Goal: Information Seeking & Learning: Learn about a topic

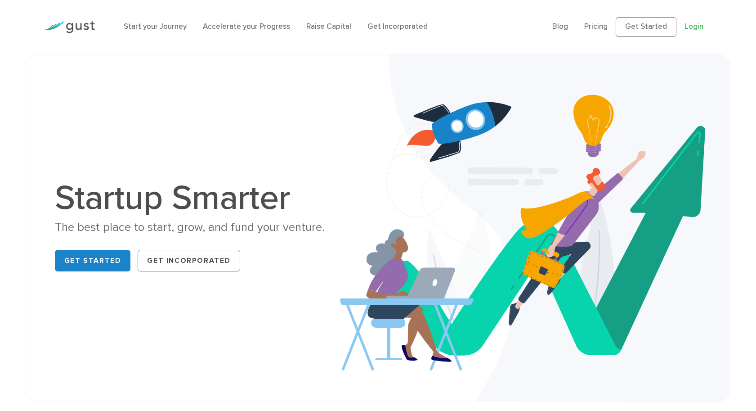
click at [692, 25] on link "Login" at bounding box center [694, 26] width 19 height 9
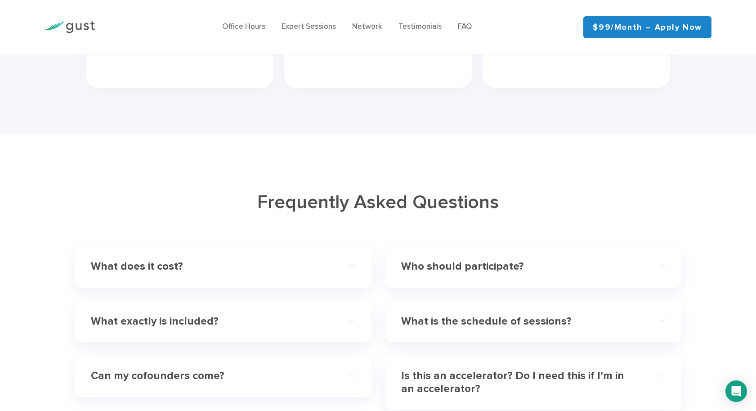
scroll to position [2431, 0]
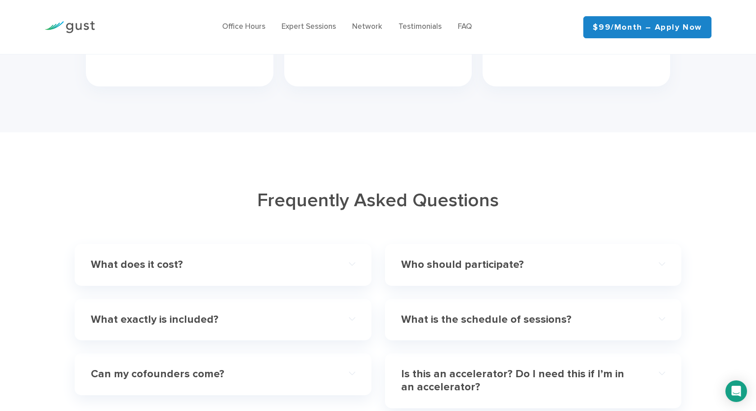
click at [615, 258] on h4 "Who should participate?" at bounding box center [520, 264] width 238 height 13
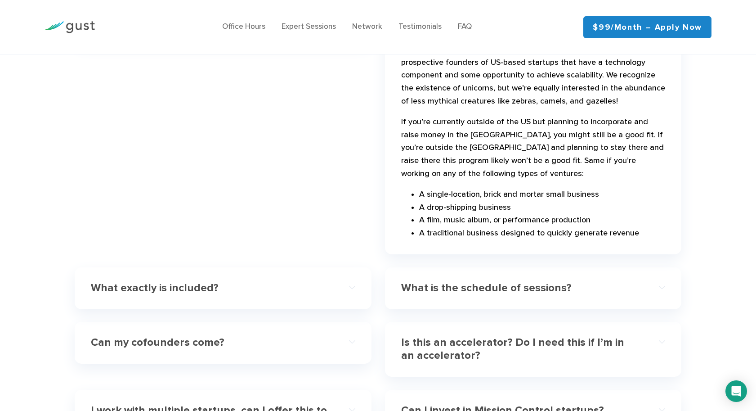
scroll to position [2692, 0]
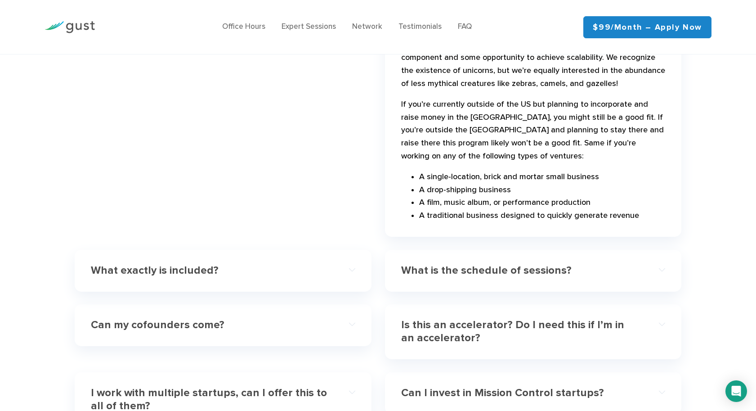
click at [602, 319] on h4 "Is this an accelerator? Do I need this if I’m in an accelerator?" at bounding box center [520, 332] width 238 height 26
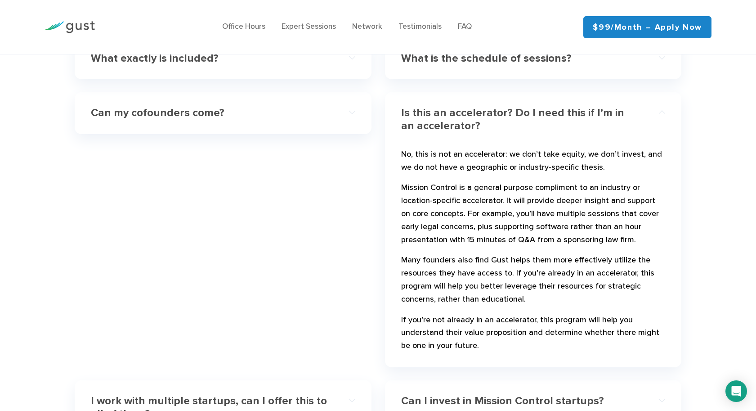
scroll to position [2865, 0]
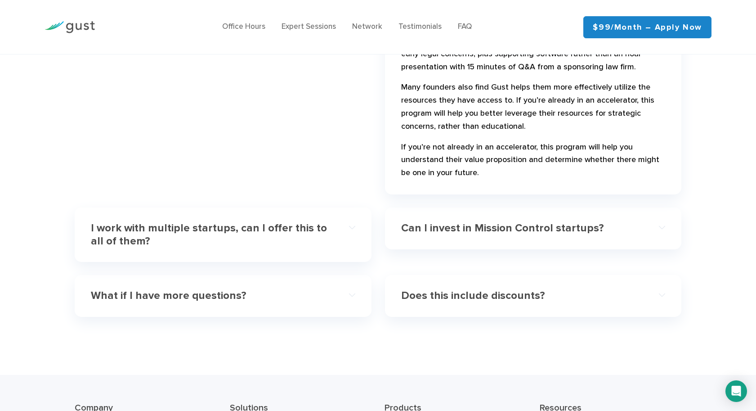
click at [544, 222] on h4 "Can I invest in Mission Control startups?" at bounding box center [520, 228] width 238 height 13
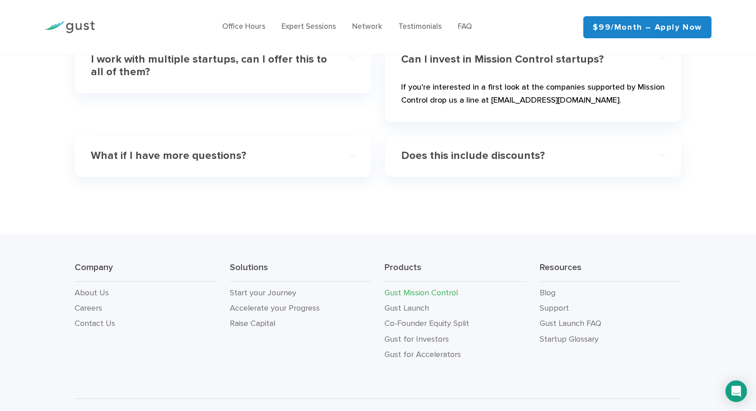
scroll to position [2785, 0]
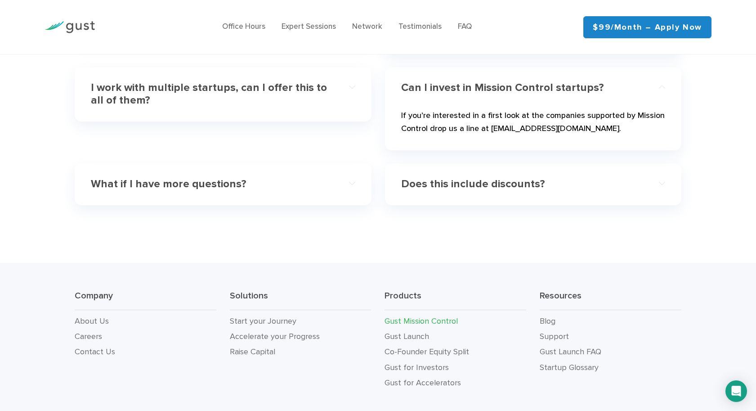
click at [576, 178] on h4 "Does this include discounts?" at bounding box center [520, 184] width 238 height 13
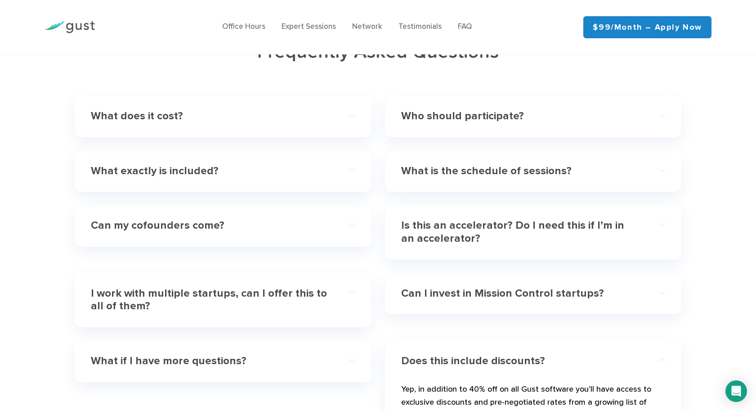
scroll to position [2551, 0]
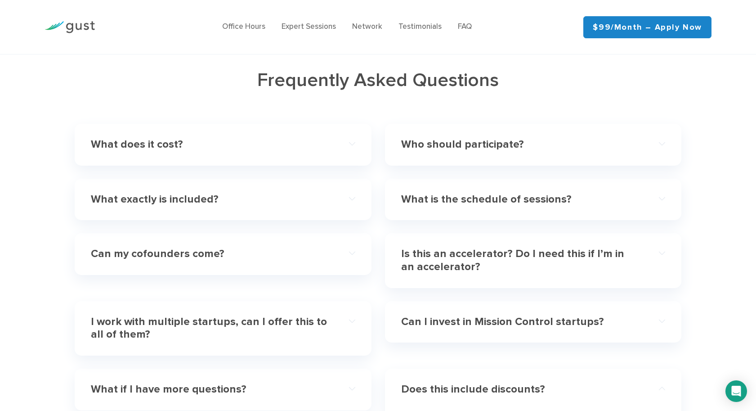
click at [314, 193] on h4 "What exactly is included?" at bounding box center [210, 199] width 238 height 13
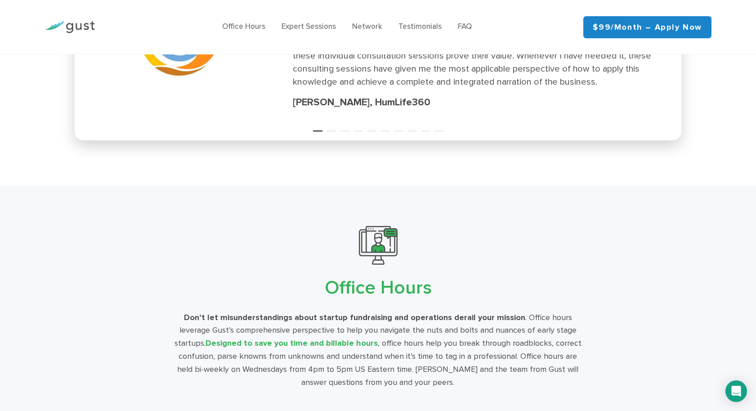
scroll to position [1203, 0]
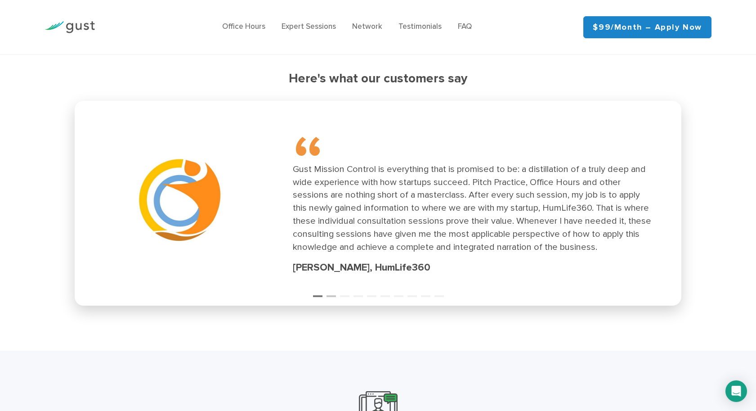
click at [332, 288] on button "2" at bounding box center [331, 292] width 9 height 9
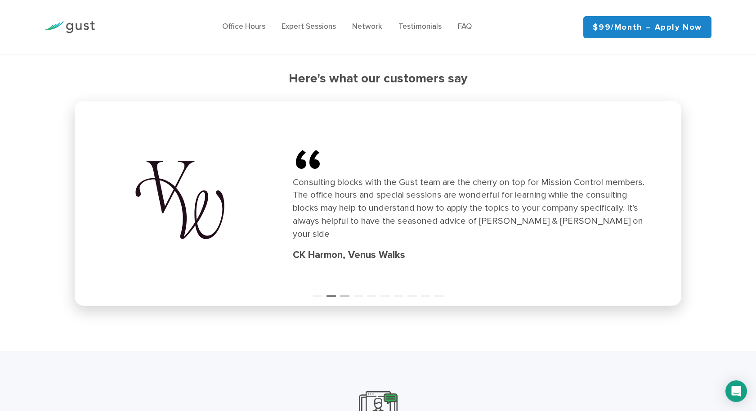
click at [342, 289] on button "3" at bounding box center [344, 292] width 9 height 9
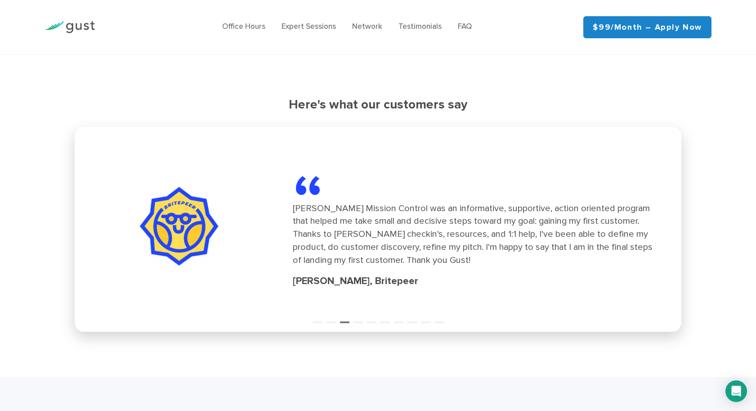
scroll to position [1165, 0]
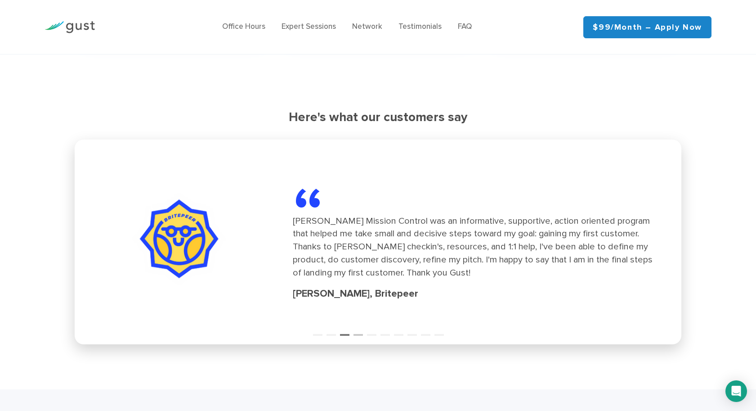
click at [363, 328] on button "4" at bounding box center [358, 330] width 9 height 9
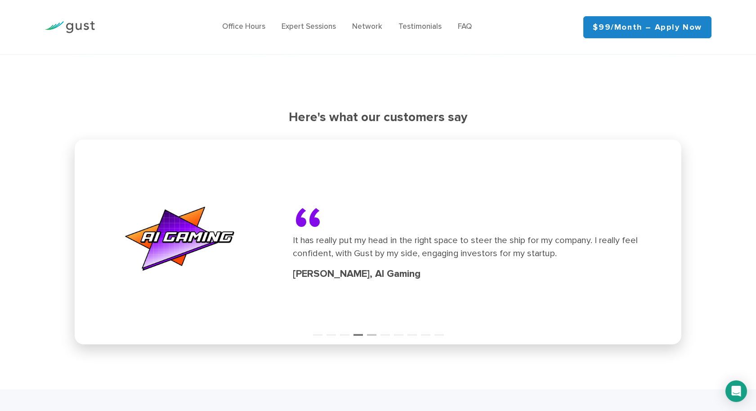
click at [372, 328] on button "5" at bounding box center [371, 330] width 9 height 9
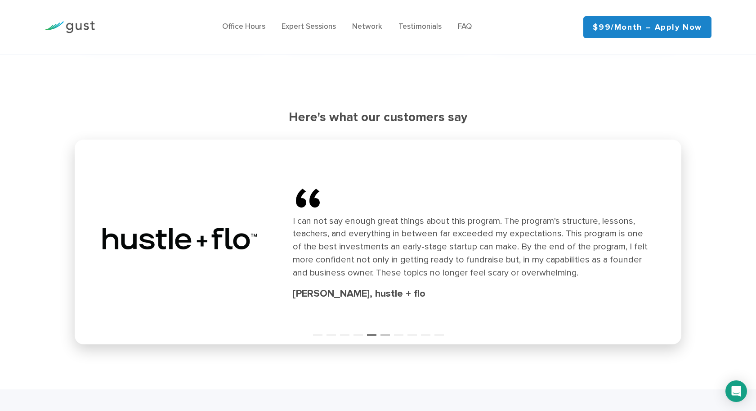
click at [384, 327] on button "6" at bounding box center [385, 330] width 9 height 9
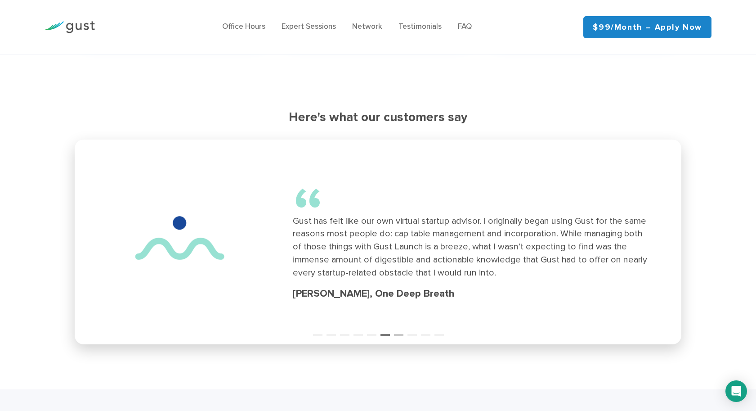
click at [395, 328] on button "7" at bounding box center [398, 330] width 9 height 9
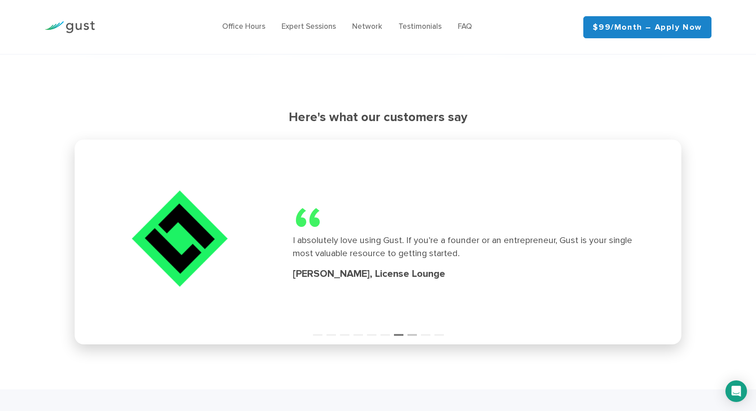
click at [415, 331] on button "8" at bounding box center [412, 330] width 9 height 9
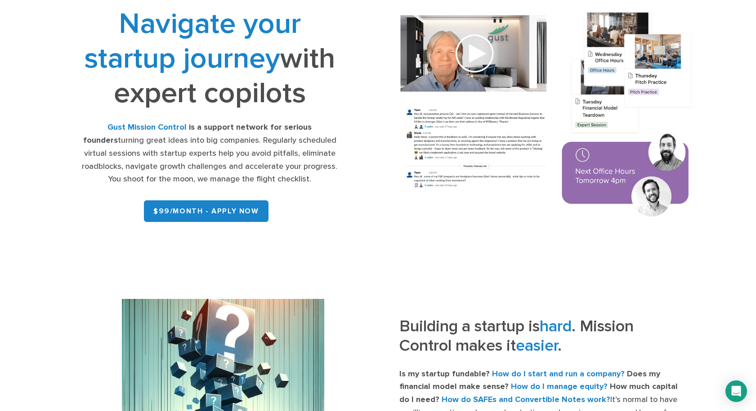
scroll to position [0, 0]
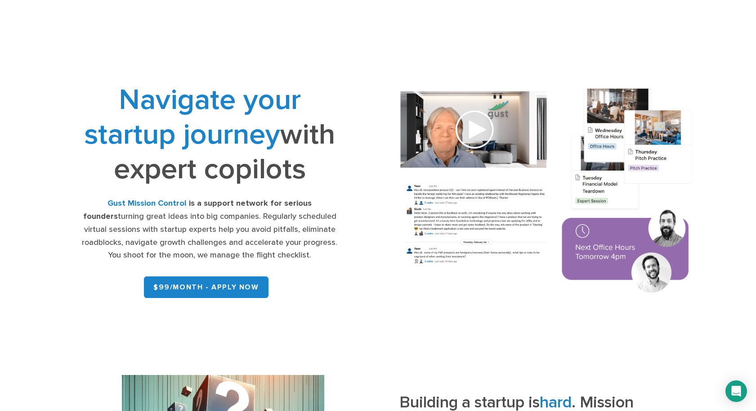
click at [478, 129] on img at bounding box center [546, 191] width 323 height 231
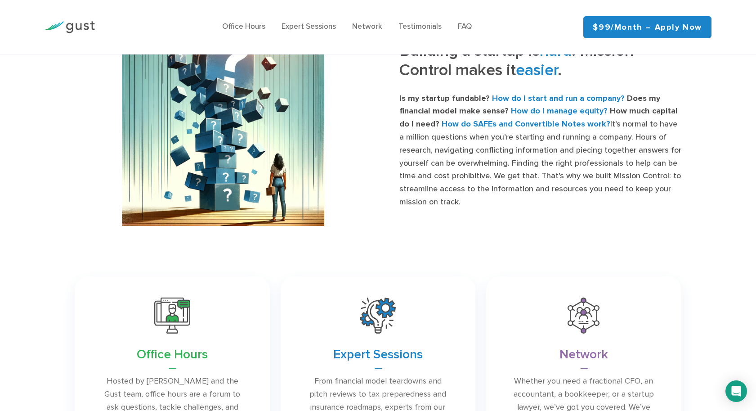
scroll to position [516, 0]
